Goal: Task Accomplishment & Management: Complete application form

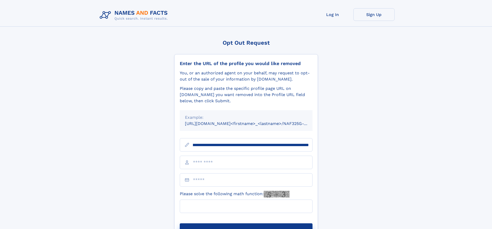
scroll to position [0, 59]
type input "**********"
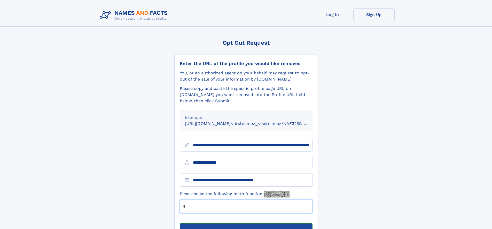
type input "*"
click at [246, 224] on button "Submit Opt Out Request" at bounding box center [246, 232] width 133 height 17
